Goal: Find specific page/section: Find specific page/section

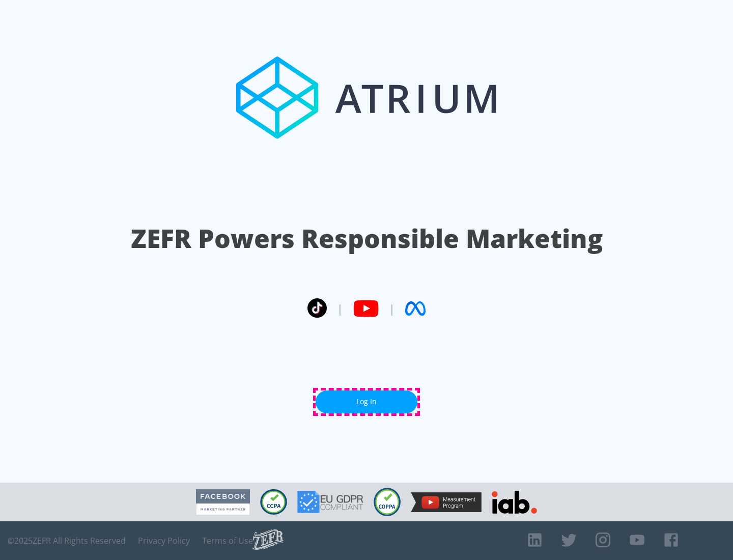
click at [367, 402] on link "Log In" at bounding box center [367, 401] width 102 height 23
